Goal: Navigation & Orientation: Find specific page/section

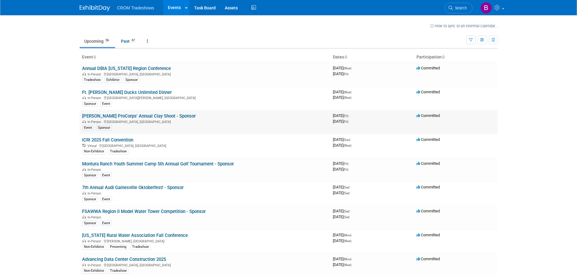
click at [119, 115] on link "[PERSON_NAME] ProCorps' Annual Clay Shoot - Sponsor" at bounding box center [139, 115] width 114 height 5
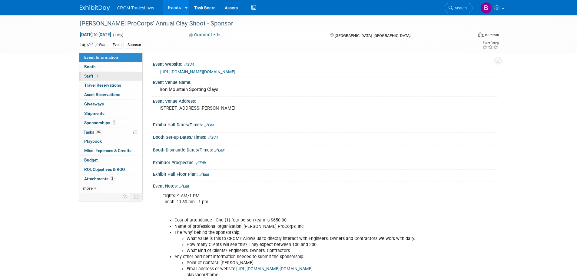
click at [100, 74] on link "1 Staff 1" at bounding box center [110, 76] width 63 height 9
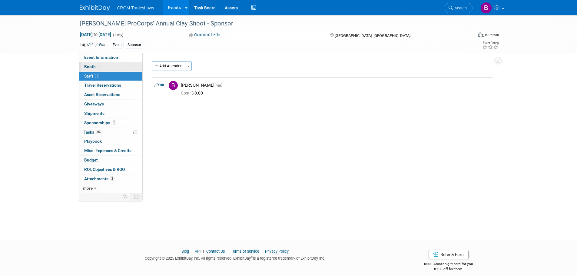
click at [100, 67] on icon at bounding box center [99, 66] width 3 height 3
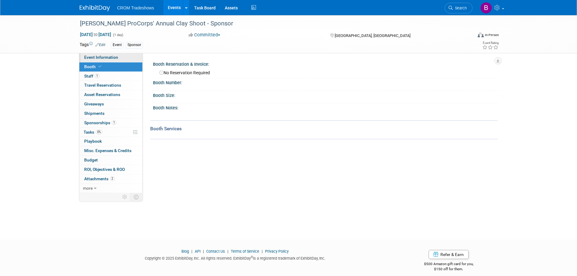
click at [110, 55] on span "Event Information" at bounding box center [101, 57] width 34 height 5
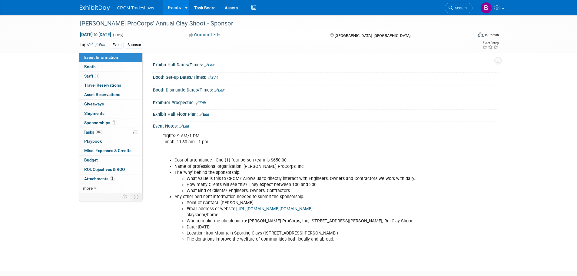
scroll to position [61, 0]
click at [99, 122] on span "Sponsorships 1" at bounding box center [100, 122] width 32 height 5
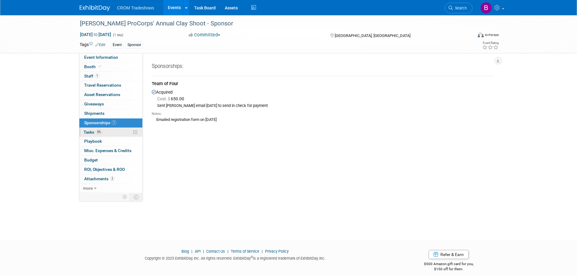
click at [95, 133] on span "Tasks 0%" at bounding box center [93, 132] width 19 height 5
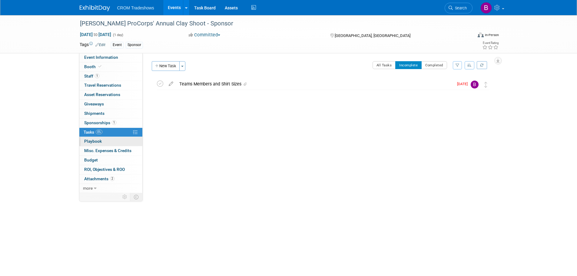
click at [96, 141] on span "Playbook 0" at bounding box center [93, 141] width 18 height 5
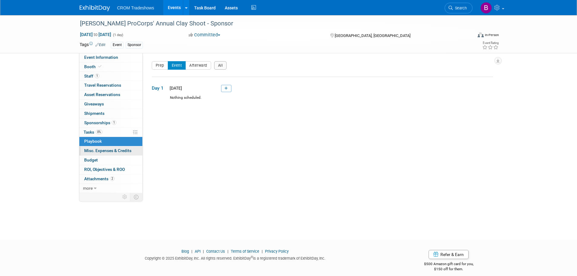
click at [101, 150] on span "Misc. Expenses & Credits 0" at bounding box center [107, 150] width 47 height 5
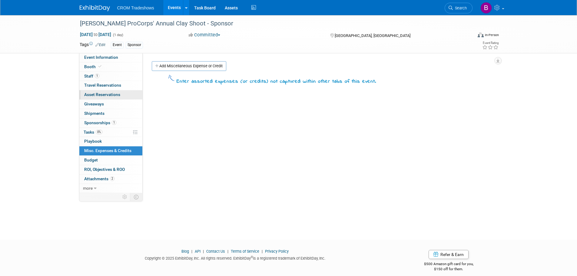
click at [99, 98] on link "0 Asset Reservations 0" at bounding box center [110, 94] width 63 height 9
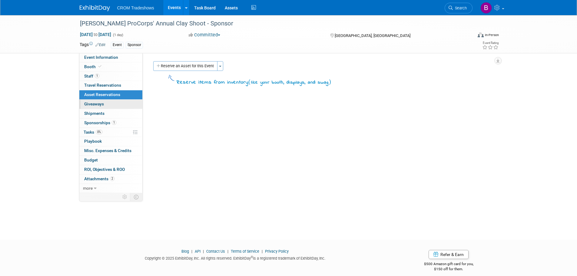
click at [99, 104] on span "Giveaways 0" at bounding box center [94, 103] width 20 height 5
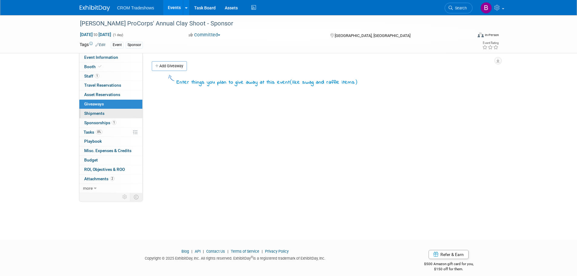
click at [98, 113] on span "Shipments 0" at bounding box center [94, 113] width 20 height 5
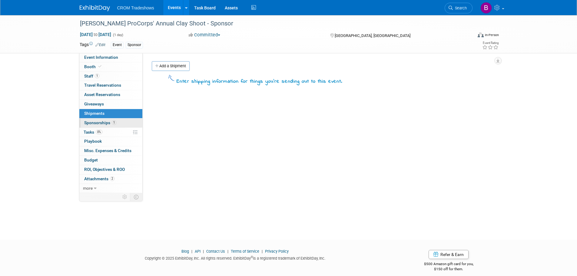
click at [97, 124] on span "Sponsorships 1" at bounding box center [100, 122] width 32 height 5
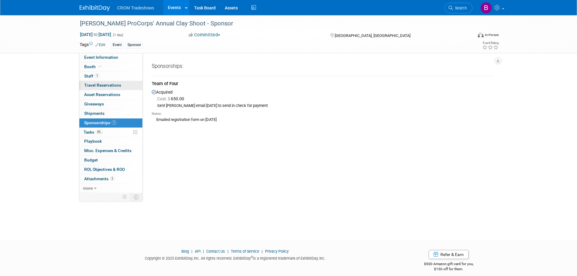
click at [95, 88] on link "0 Travel Reservations 0" at bounding box center [110, 85] width 63 height 9
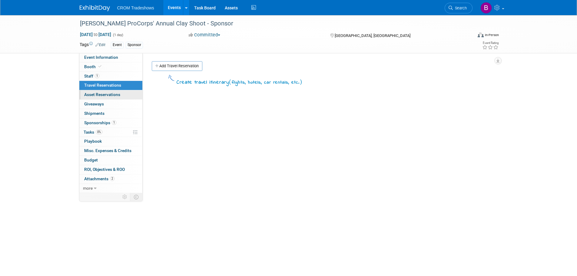
click at [97, 97] on span "Asset Reservations 0" at bounding box center [102, 94] width 36 height 5
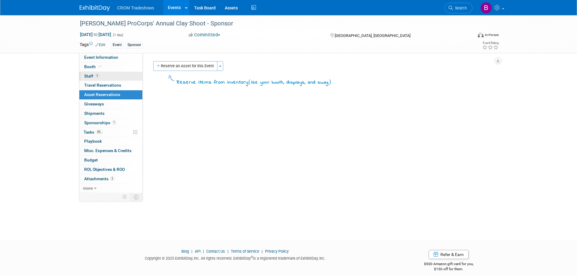
click at [89, 76] on span "Staff 1" at bounding box center [91, 76] width 15 height 5
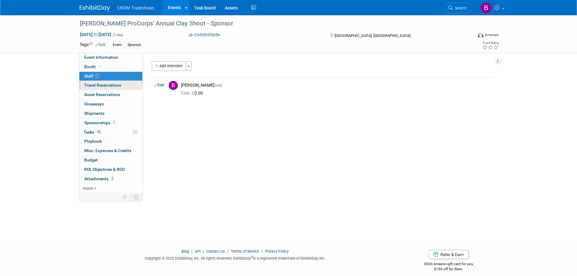
click at [95, 87] on span "Travel Reservations 0" at bounding box center [102, 85] width 37 height 5
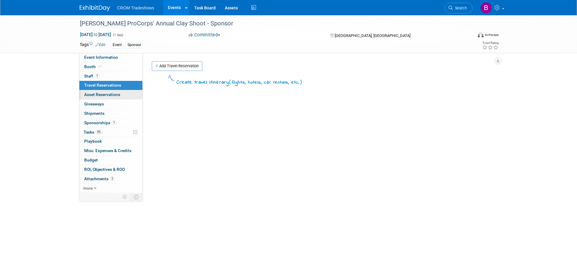
click at [97, 96] on span "Asset Reservations 0" at bounding box center [102, 94] width 36 height 5
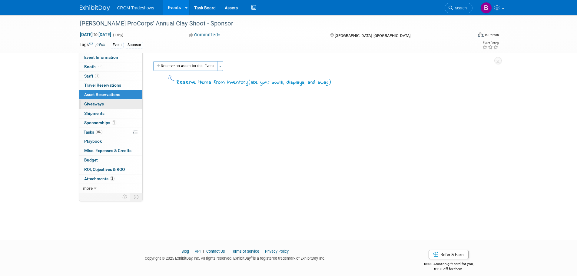
click at [98, 105] on span "Giveaways 0" at bounding box center [94, 103] width 20 height 5
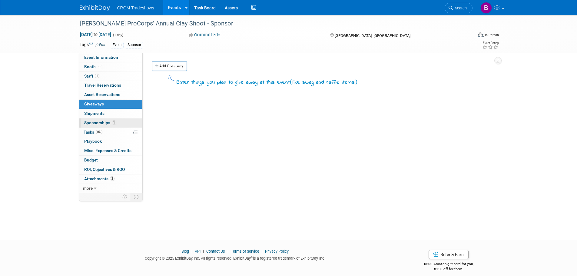
click at [99, 123] on span "Sponsorships 1" at bounding box center [100, 122] width 32 height 5
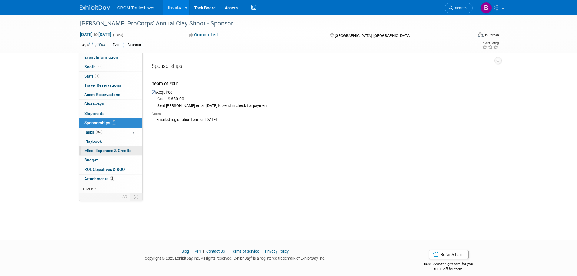
click at [97, 150] on span "Misc. Expenses & Credits 0" at bounding box center [107, 150] width 47 height 5
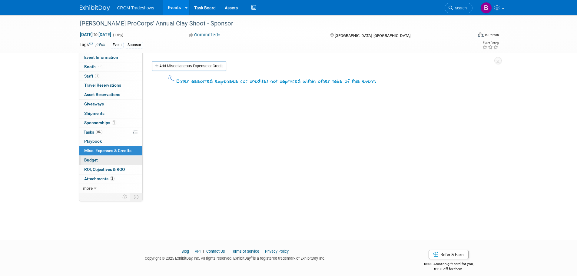
click at [99, 158] on link "Budget" at bounding box center [110, 160] width 63 height 9
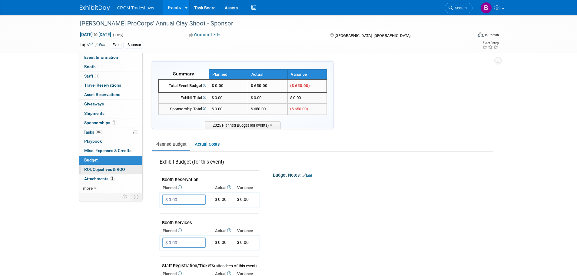
click at [102, 167] on span "ROI, Objectives & ROO 0" at bounding box center [104, 169] width 41 height 5
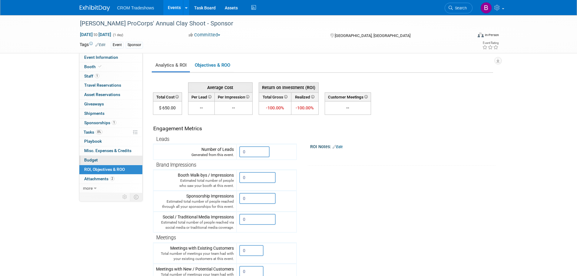
click at [101, 159] on link "Budget" at bounding box center [110, 160] width 63 height 9
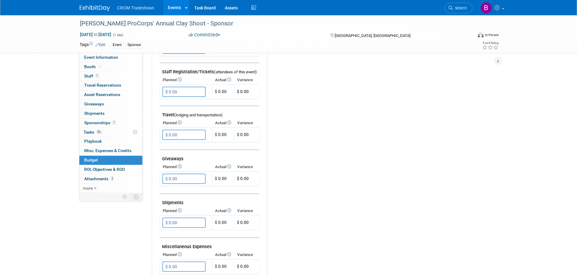
scroll to position [212, 0]
